Goal: Task Accomplishment & Management: Manage account settings

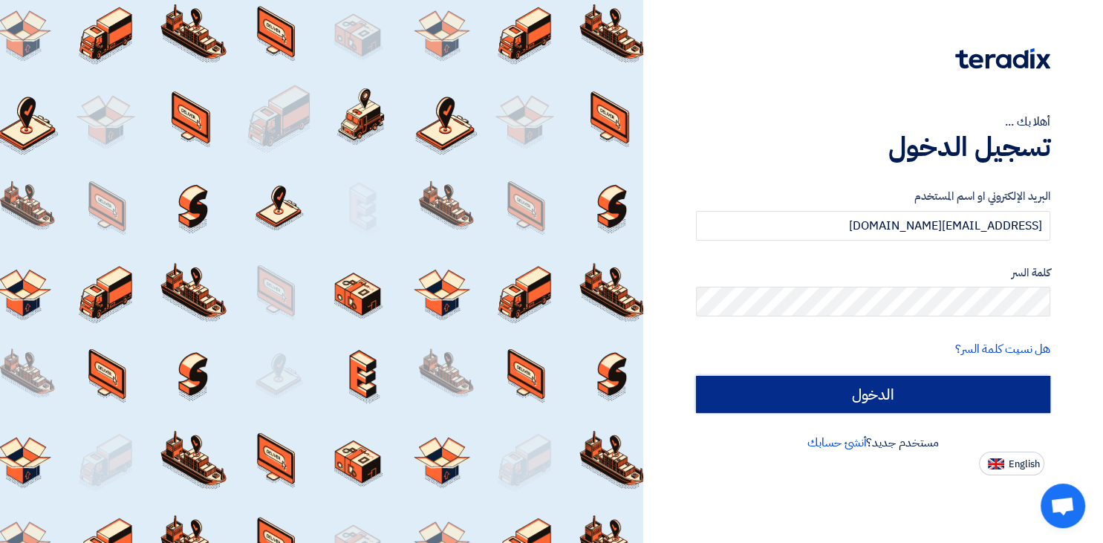
click at [937, 412] on input "الدخول" at bounding box center [873, 394] width 354 height 37
type input "Sign in"
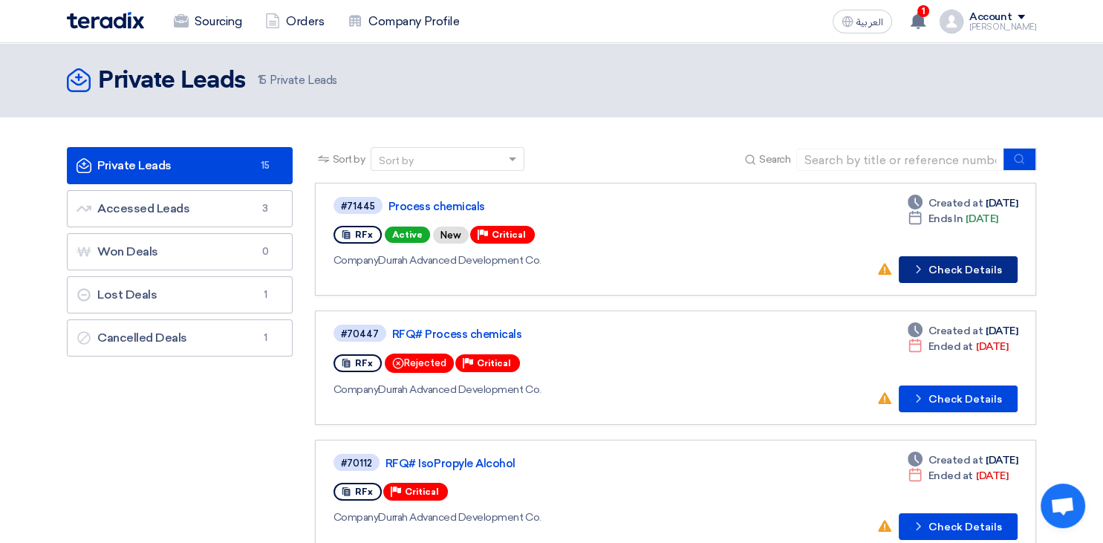
click at [953, 267] on button "Check details Check Details" at bounding box center [958, 269] width 119 height 27
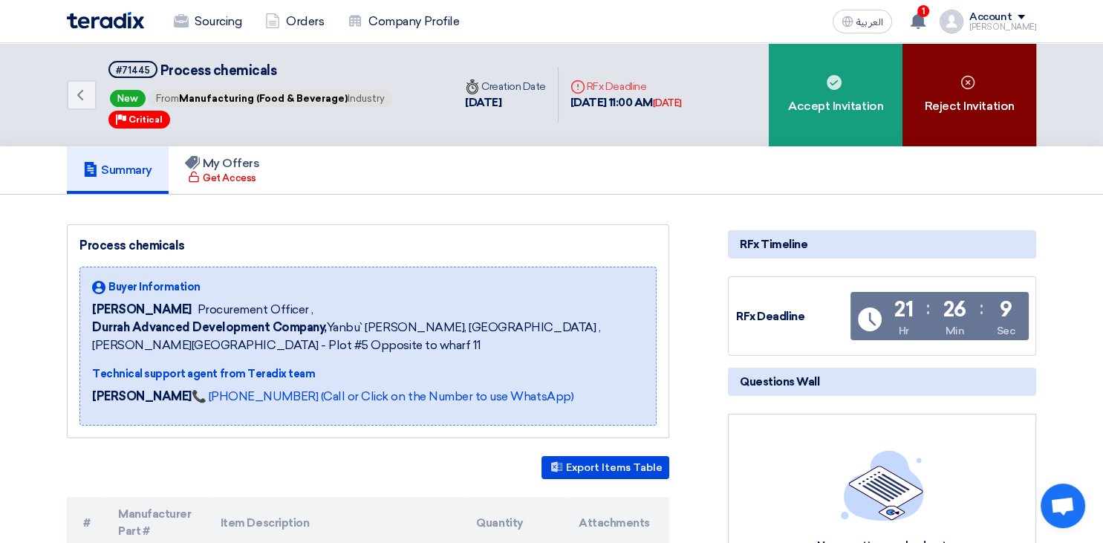
click at [943, 88] on div "Reject Invitation" at bounding box center [970, 94] width 134 height 103
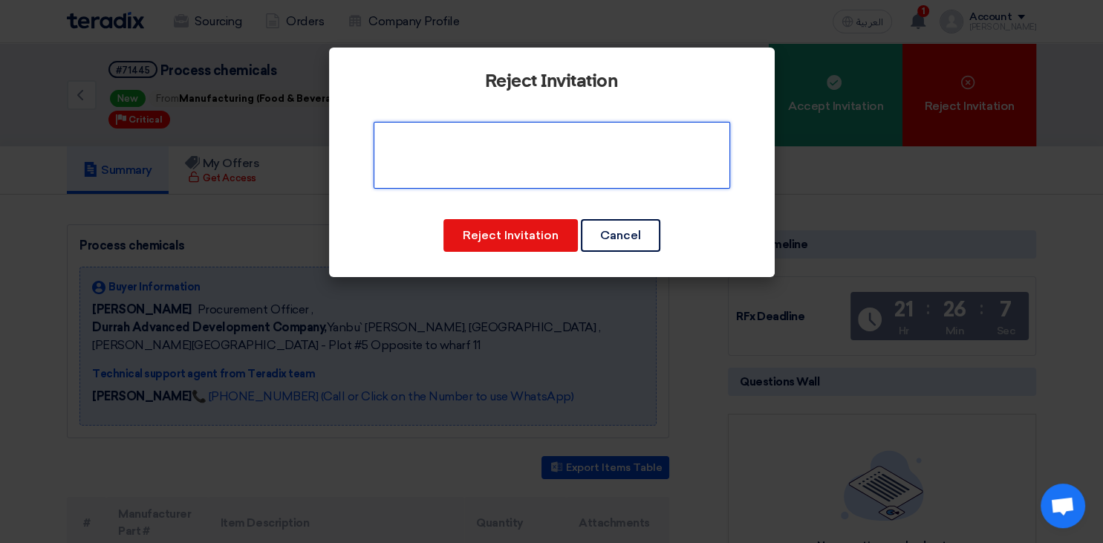
click at [513, 155] on textarea at bounding box center [552, 155] width 357 height 67
type textarea "No Stock"
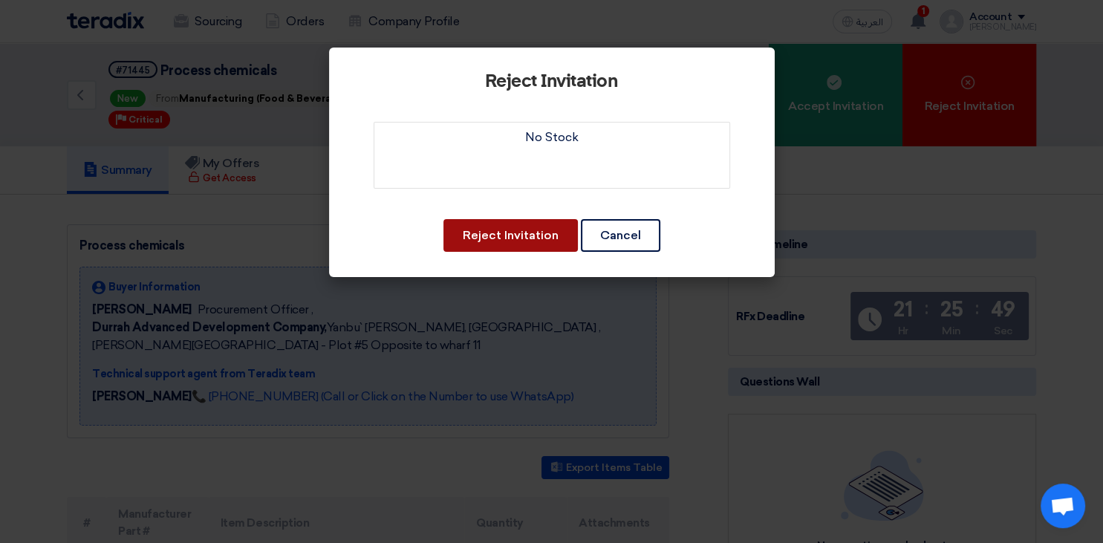
click at [501, 224] on button "Reject Invitation" at bounding box center [510, 235] width 134 height 33
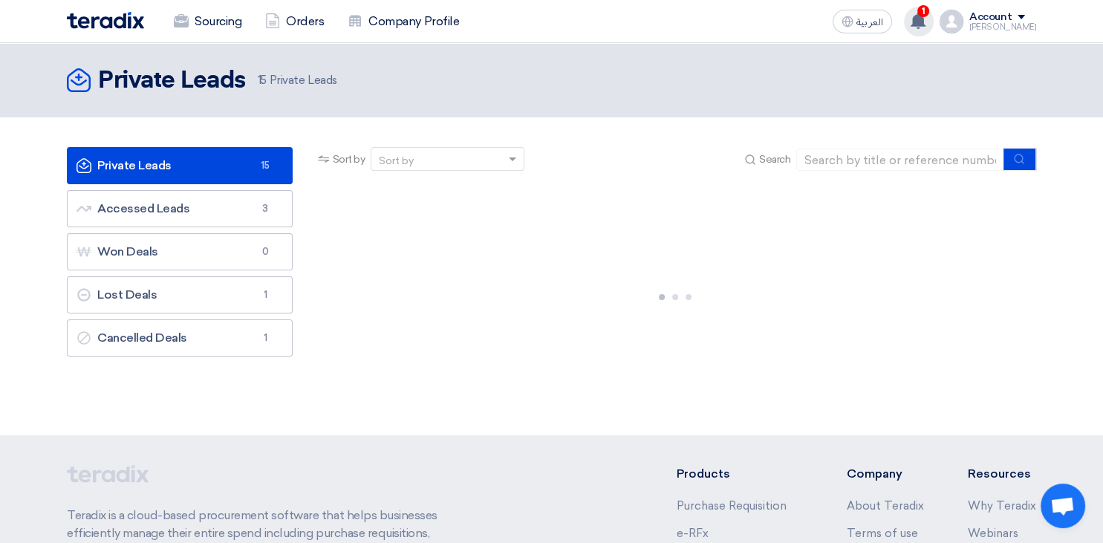
click at [926, 25] on use at bounding box center [918, 21] width 15 height 16
